Goal: Transaction & Acquisition: Book appointment/travel/reservation

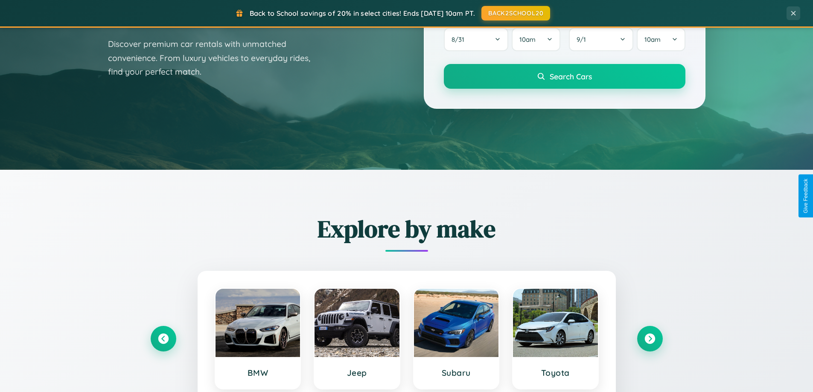
scroll to position [588, 0]
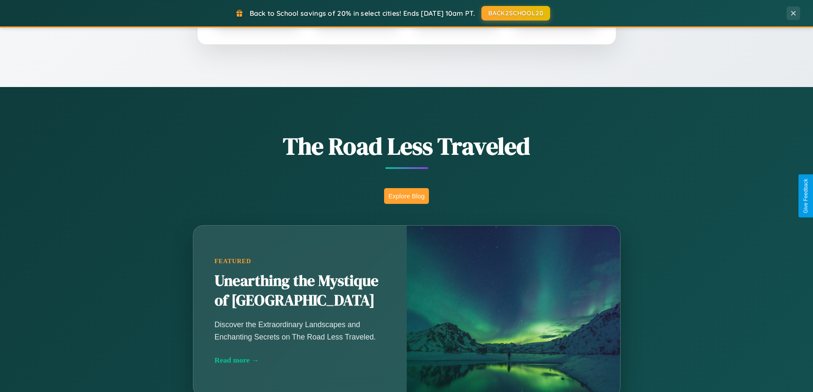
click at [406, 196] on button "Explore Blog" at bounding box center [406, 196] width 45 height 16
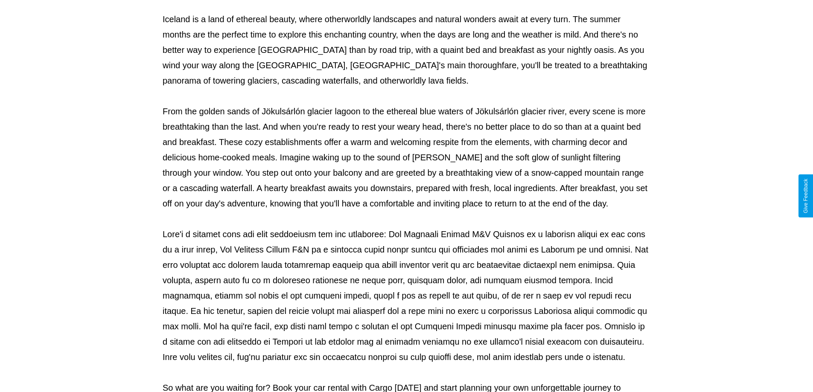
scroll to position [276, 0]
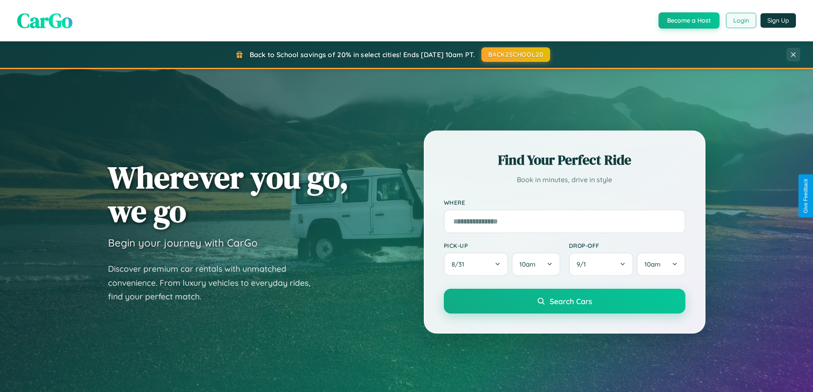
click at [741, 20] on button "Login" at bounding box center [741, 20] width 30 height 15
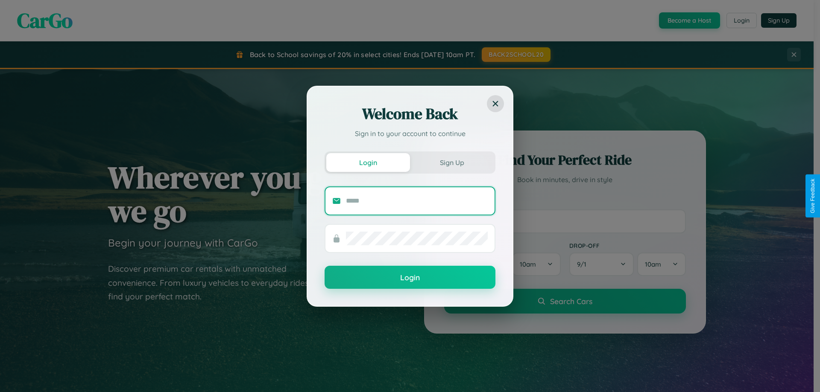
click at [417, 201] on input "text" at bounding box center [417, 201] width 142 height 14
type input "**********"
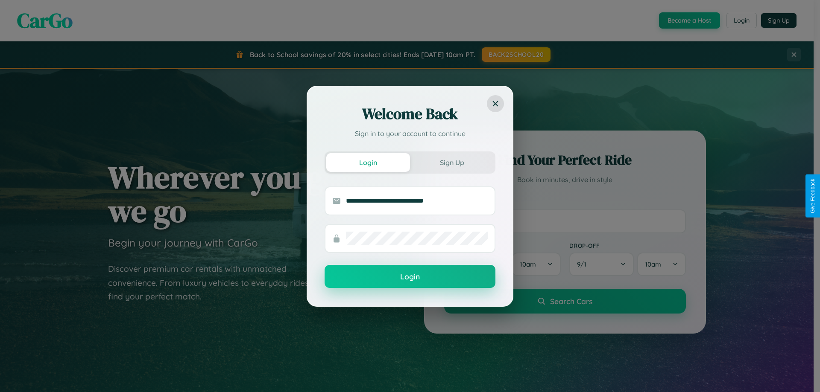
click at [410, 277] on button "Login" at bounding box center [410, 276] width 171 height 23
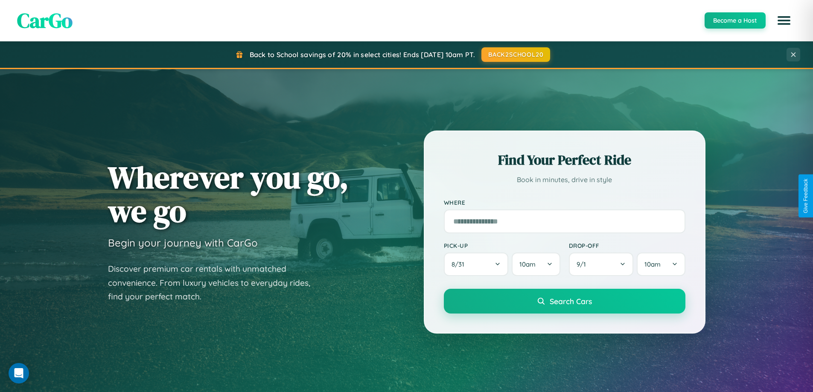
scroll to position [25, 0]
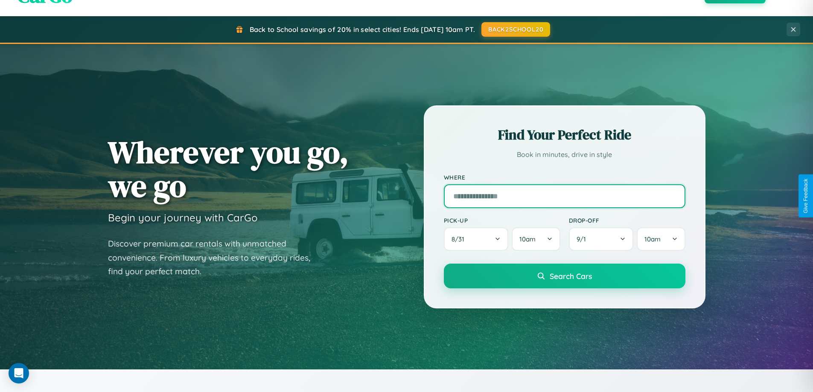
click at [564, 196] on input "text" at bounding box center [565, 196] width 242 height 24
type input "**********"
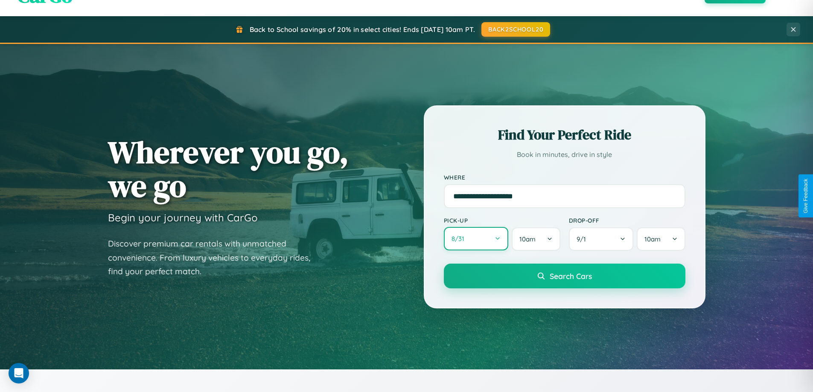
click at [476, 239] on button "8 / 31" at bounding box center [476, 238] width 65 height 23
select select "*"
select select "****"
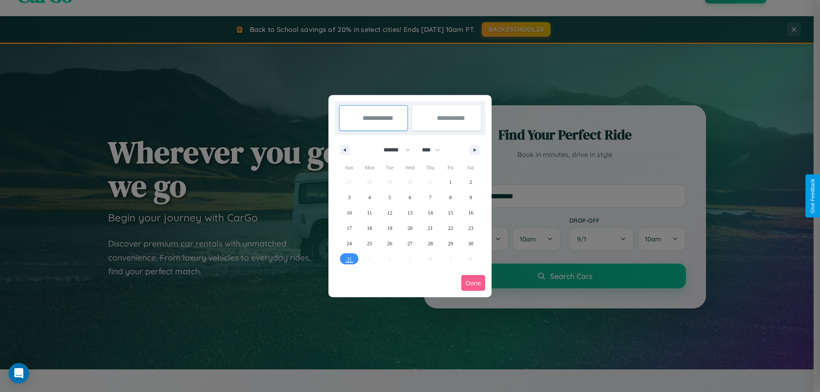
drag, startPoint x: 393, startPoint y: 150, endPoint x: 410, endPoint y: 171, distance: 27.3
click at [393, 150] on select "******* ******** ***** ***** *** **** **** ****** ********* ******* ******** **…" at bounding box center [395, 150] width 36 height 14
select select "*"
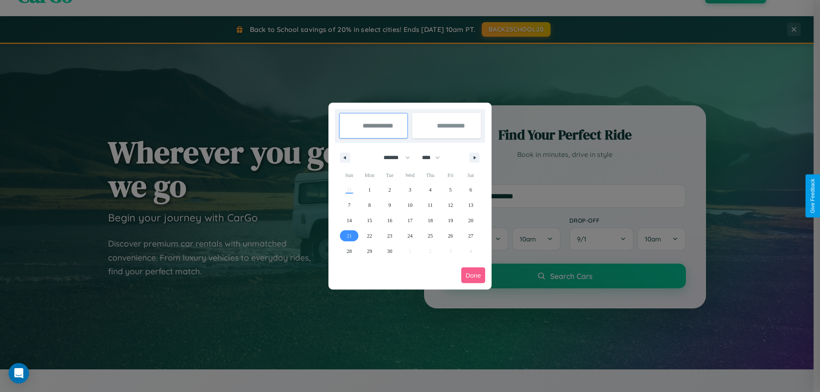
click at [349, 236] on span "21" at bounding box center [349, 235] width 5 height 15
type input "**********"
click at [474, 158] on icon "button" at bounding box center [476, 157] width 4 height 3
select select "*"
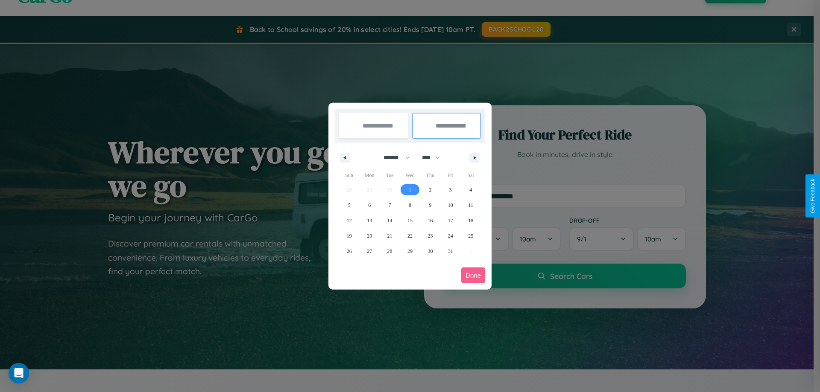
click at [409, 190] on span "1" at bounding box center [410, 189] width 3 height 15
type input "**********"
select select "*"
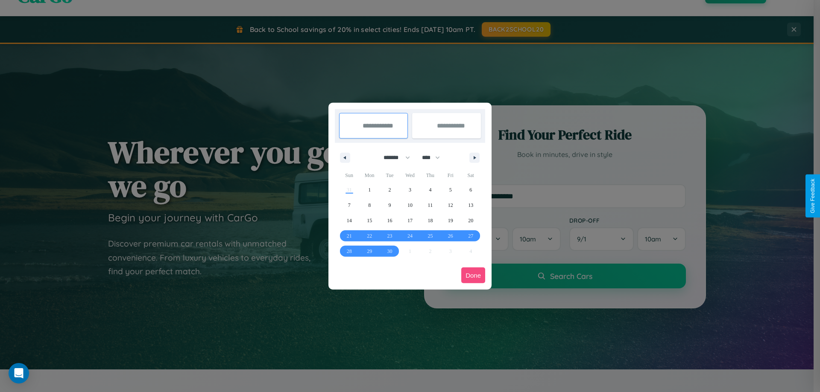
click at [473, 275] on button "Done" at bounding box center [473, 276] width 24 height 16
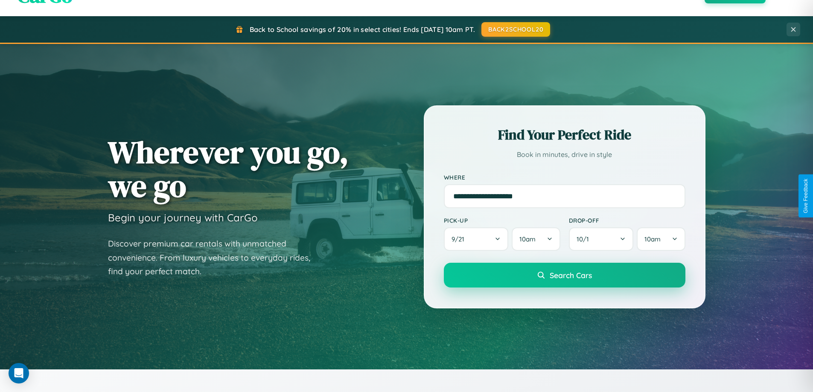
click at [564, 275] on span "Search Cars" at bounding box center [571, 275] width 42 height 9
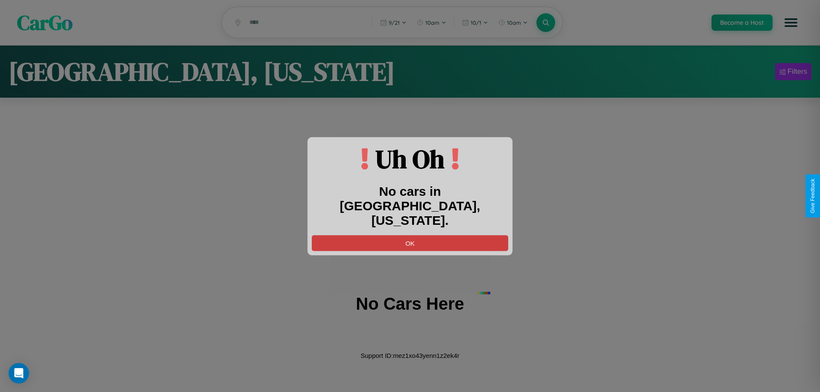
click at [410, 236] on button "OK" at bounding box center [410, 243] width 196 height 16
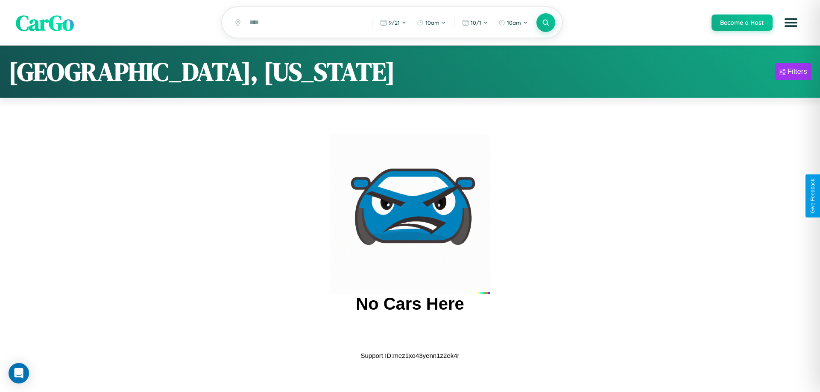
click at [45, 23] on span "CarGo" at bounding box center [45, 22] width 58 height 29
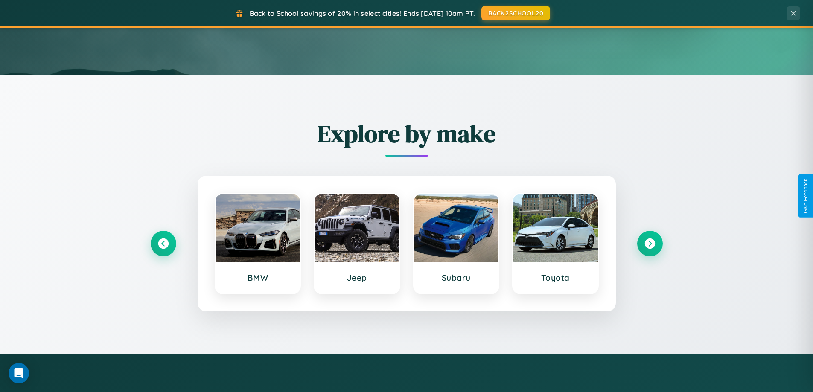
scroll to position [368, 0]
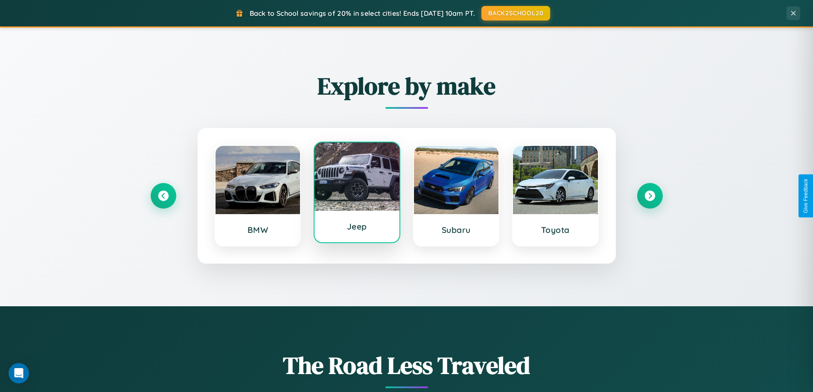
click at [357, 193] on div at bounding box center [357, 177] width 85 height 68
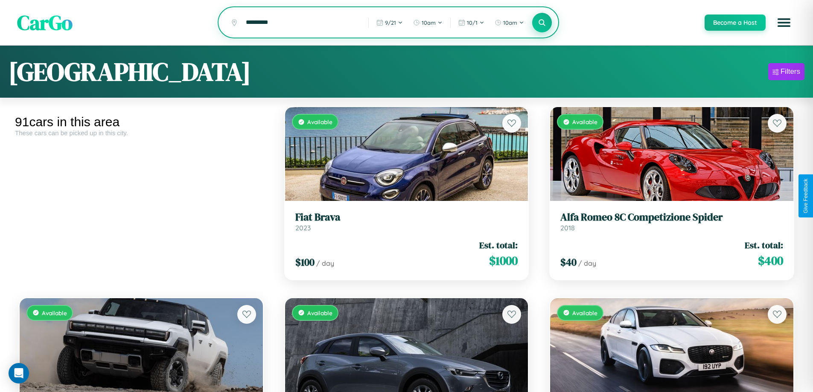
click at [542, 23] on icon at bounding box center [542, 22] width 8 height 8
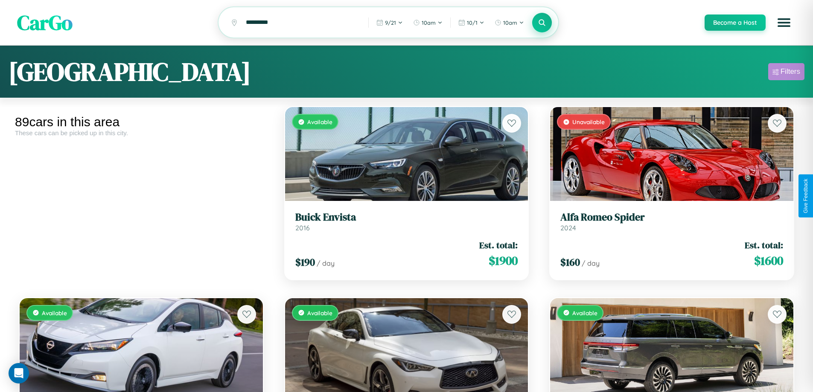
click at [786, 73] on div "Filters" at bounding box center [791, 71] width 20 height 9
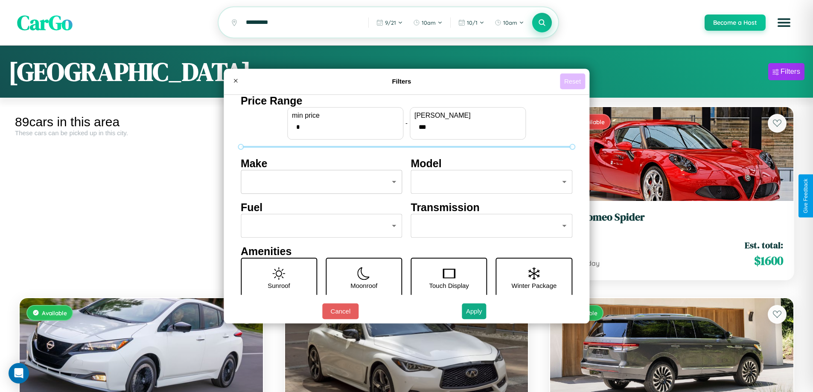
click at [574, 81] on button "Reset" at bounding box center [572, 81] width 25 height 16
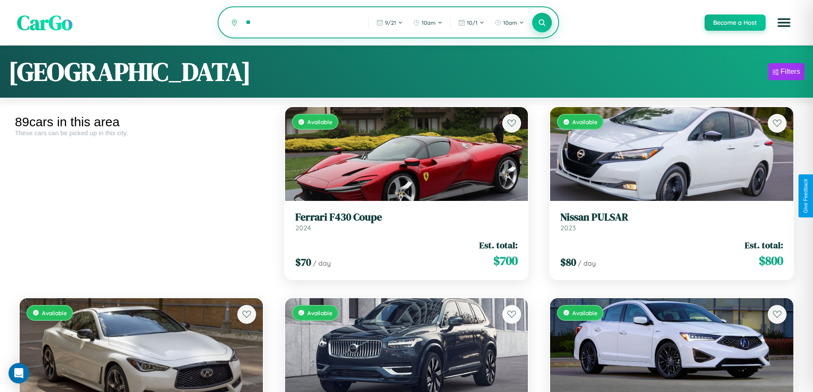
type input "*"
type input "******"
click at [542, 23] on icon at bounding box center [542, 22] width 8 height 8
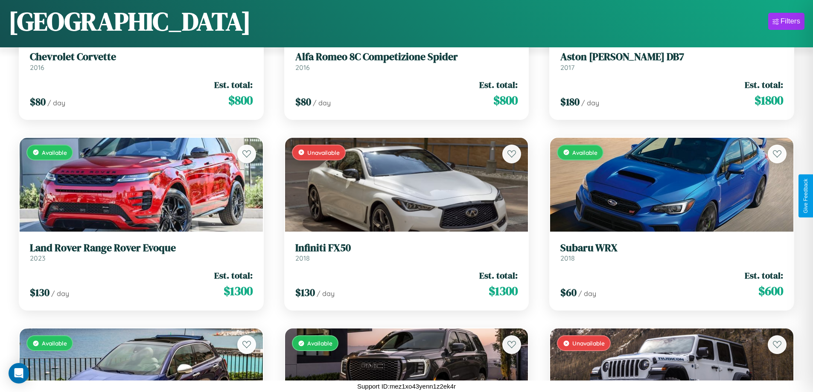
scroll to position [2223, 0]
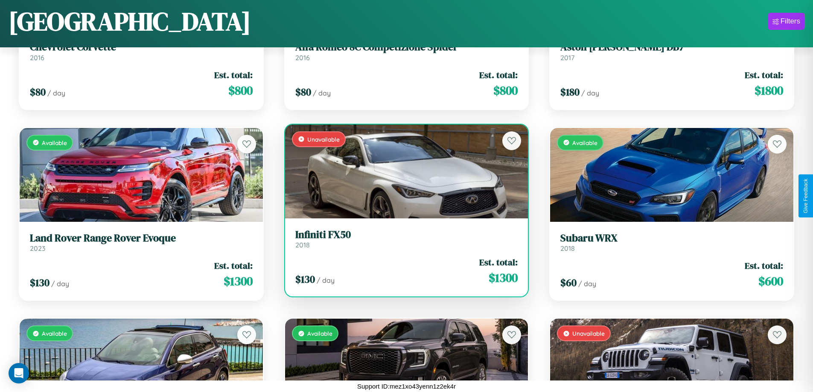
click at [403, 239] on h3 "Infiniti FX50" at bounding box center [406, 235] width 223 height 12
